Goal: Task Accomplishment & Management: Manage account settings

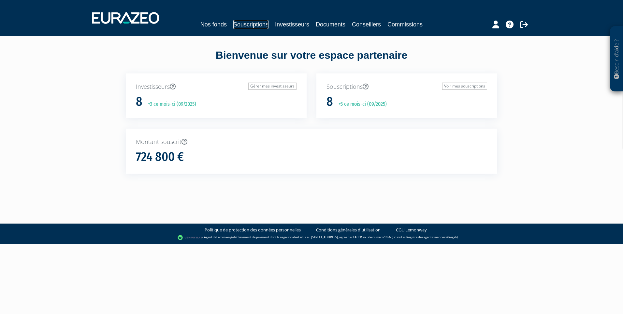
click at [255, 25] on link "Souscriptions" at bounding box center [250, 24] width 35 height 9
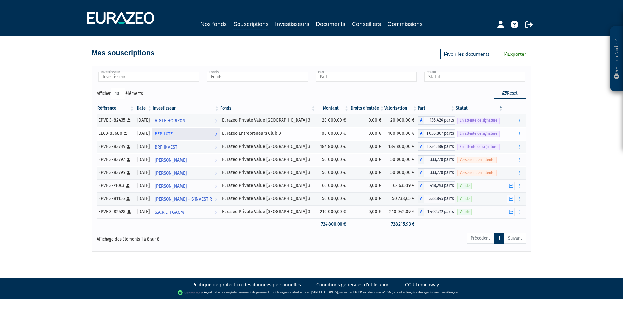
click at [173, 132] on span "BEPILOTZ" at bounding box center [164, 134] width 18 height 12
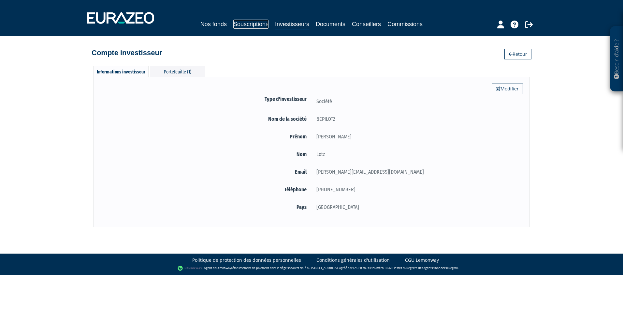
click at [252, 24] on link "Souscriptions" at bounding box center [250, 24] width 35 height 9
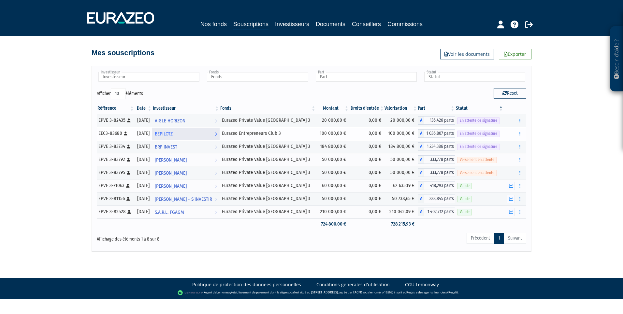
click at [172, 132] on span "BEPILOTZ" at bounding box center [164, 134] width 18 height 12
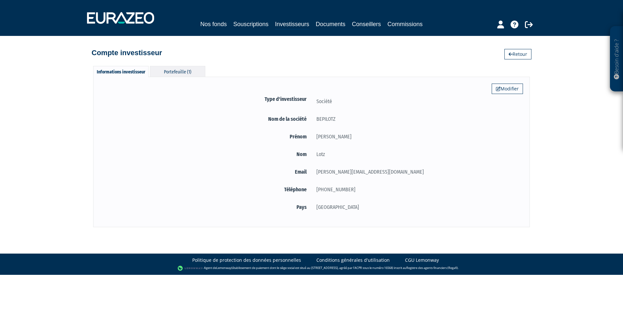
click at [179, 71] on div "Portefeuille (1)" at bounding box center [177, 71] width 55 height 11
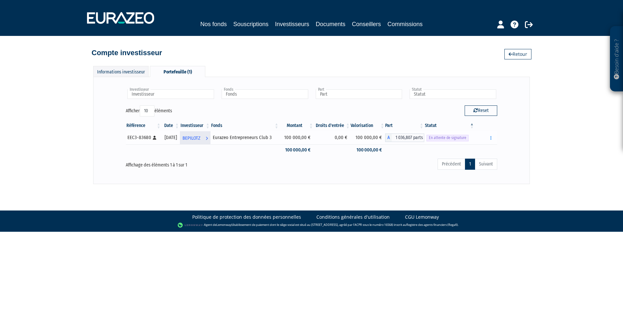
click at [200, 136] on span "BEPILOTZ" at bounding box center [192, 138] width 18 height 12
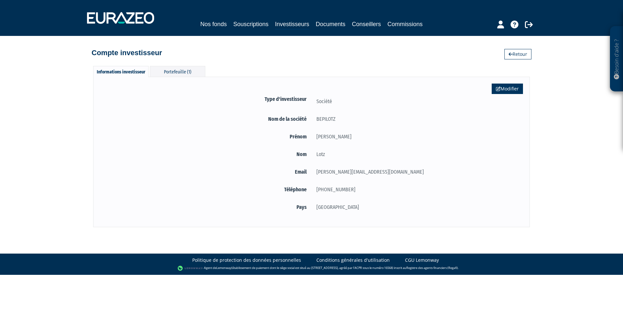
click at [507, 89] on link "Modifier" at bounding box center [507, 88] width 31 height 10
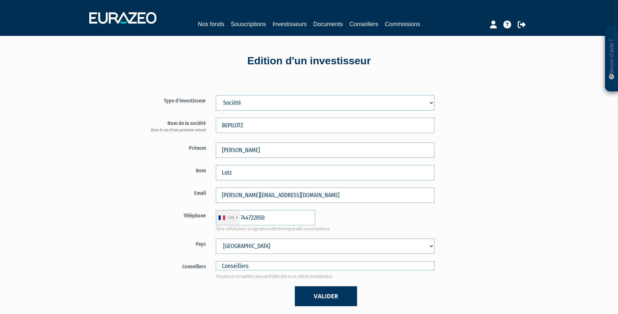
type input "7 44 72 28 50"
click at [258, 22] on link "Souscriptions" at bounding box center [248, 24] width 35 height 9
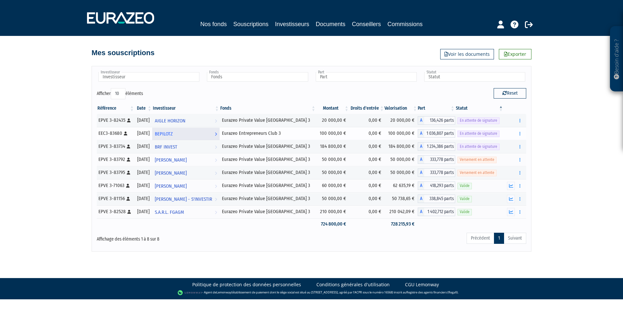
click at [192, 133] on link "[PERSON_NAME] l'investisseur" at bounding box center [185, 133] width 67 height 13
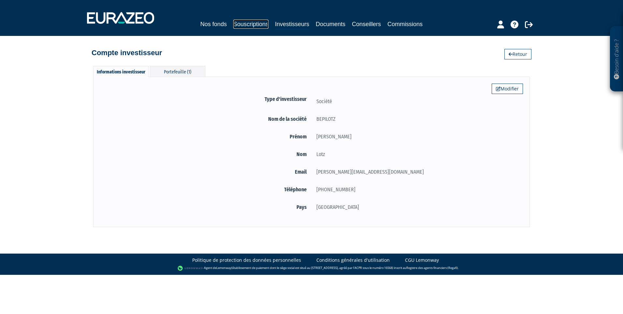
click at [256, 22] on link "Souscriptions" at bounding box center [250, 24] width 35 height 9
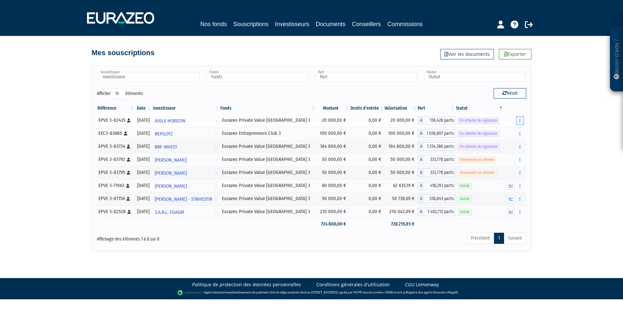
click at [520, 121] on icon "button" at bounding box center [520, 120] width 1 height 4
click at [562, 136] on div "Besoin d'aide ? × J'ai besoin d'aide Si vous avez une question à propos du fonc…" at bounding box center [311, 125] width 623 height 251
click at [521, 135] on icon "button" at bounding box center [520, 133] width 1 height 4
click at [554, 126] on div "Besoin d'aide ? × J'ai besoin d'aide Si vous avez une question à propos du fonc…" at bounding box center [311, 125] width 623 height 251
